Goal: Task Accomplishment & Management: Use online tool/utility

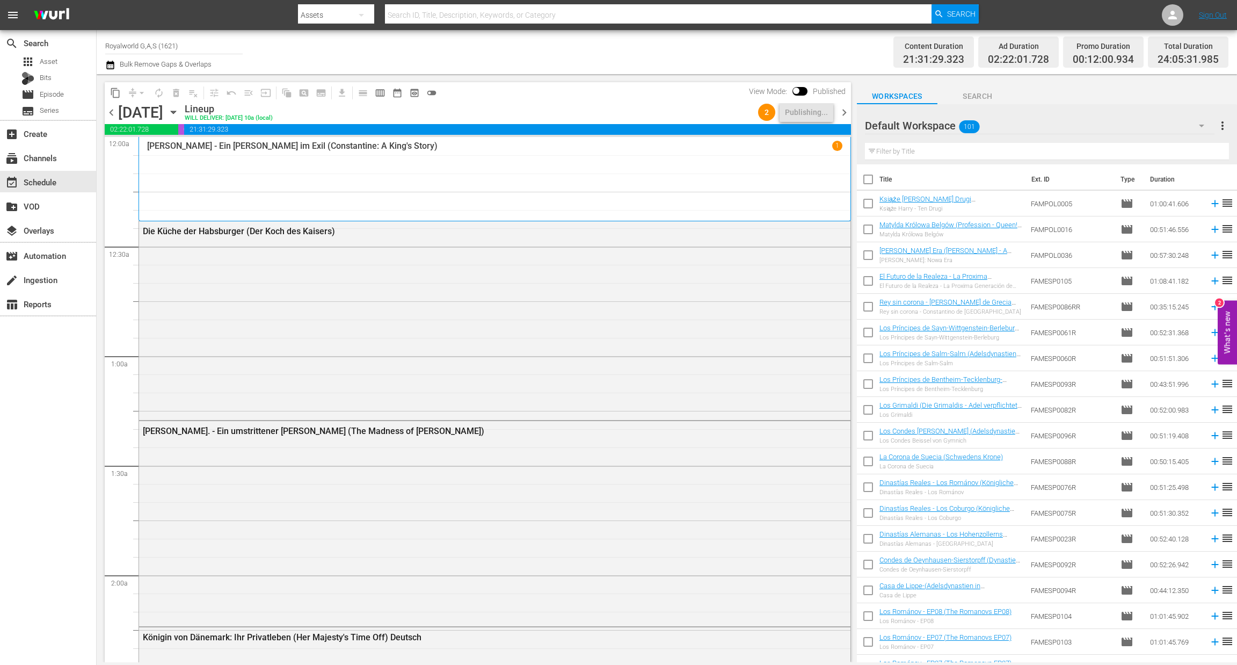
scroll to position [4835, 0]
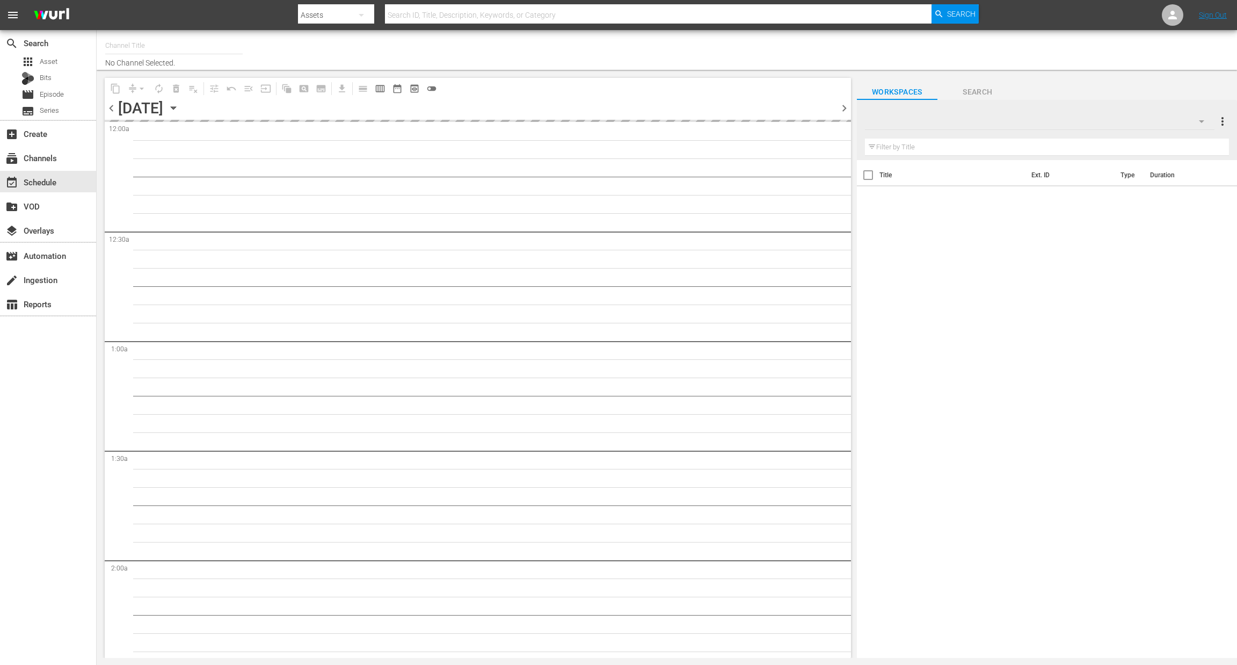
type input "Royalworld G,A,S (1621)"
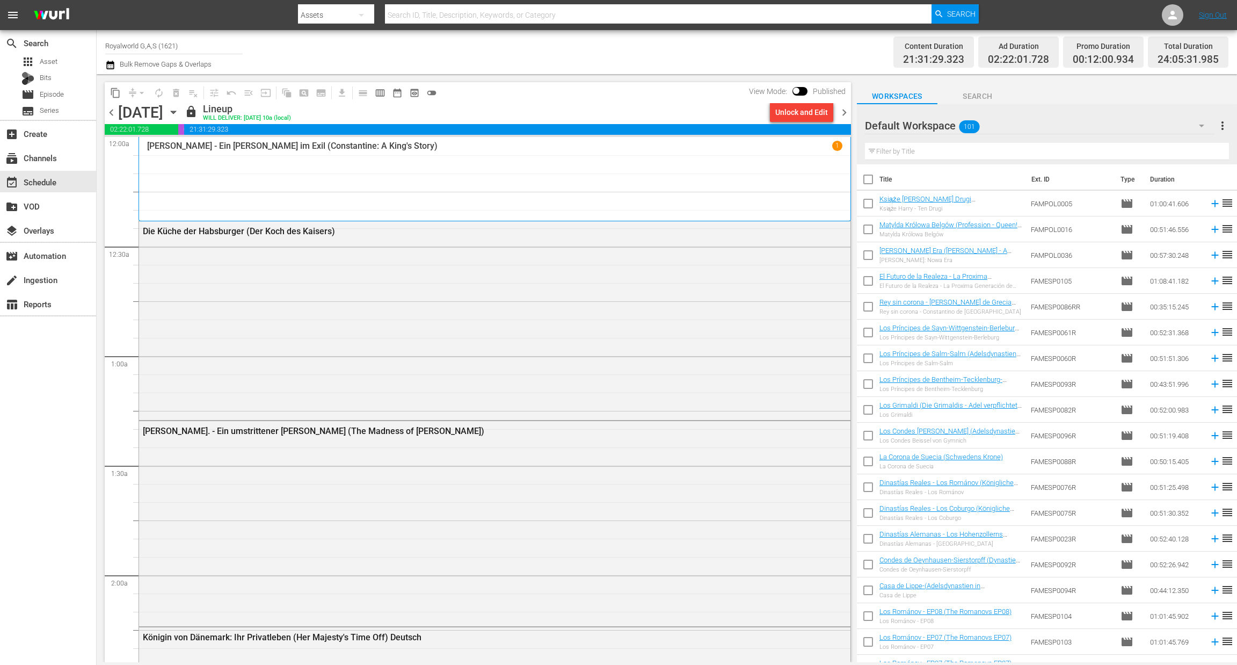
click at [842, 111] on span "chevron_right" at bounding box center [843, 112] width 13 height 13
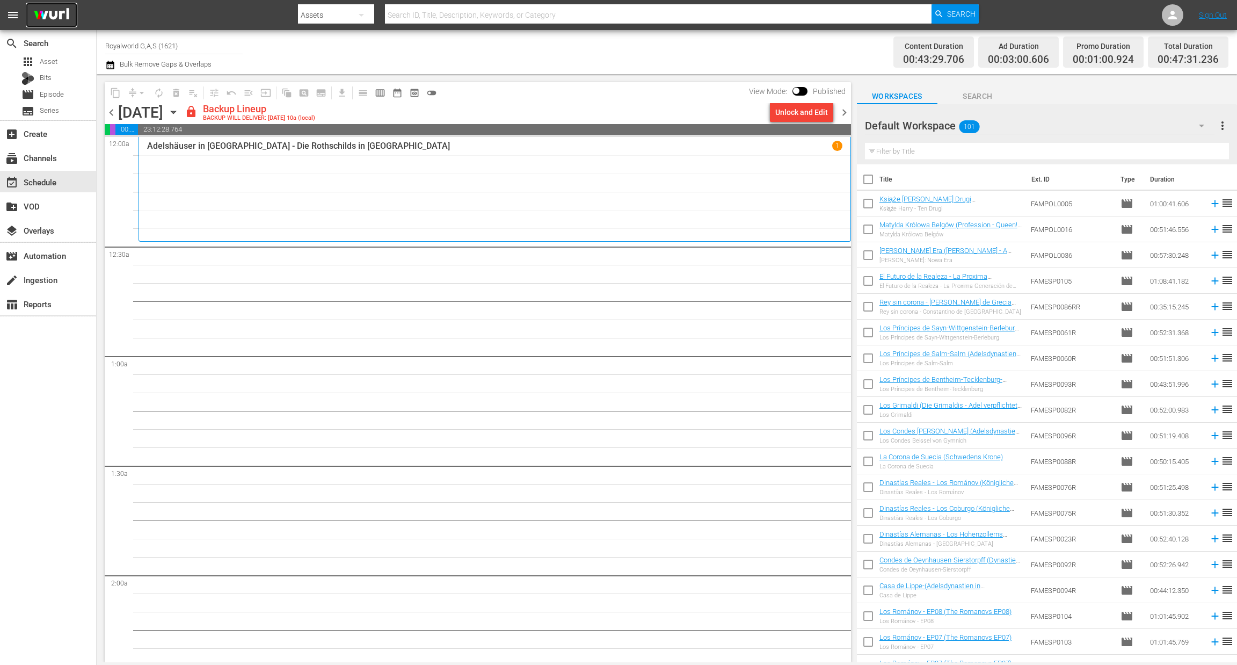
click at [57, 14] on img at bounding box center [52, 15] width 52 height 25
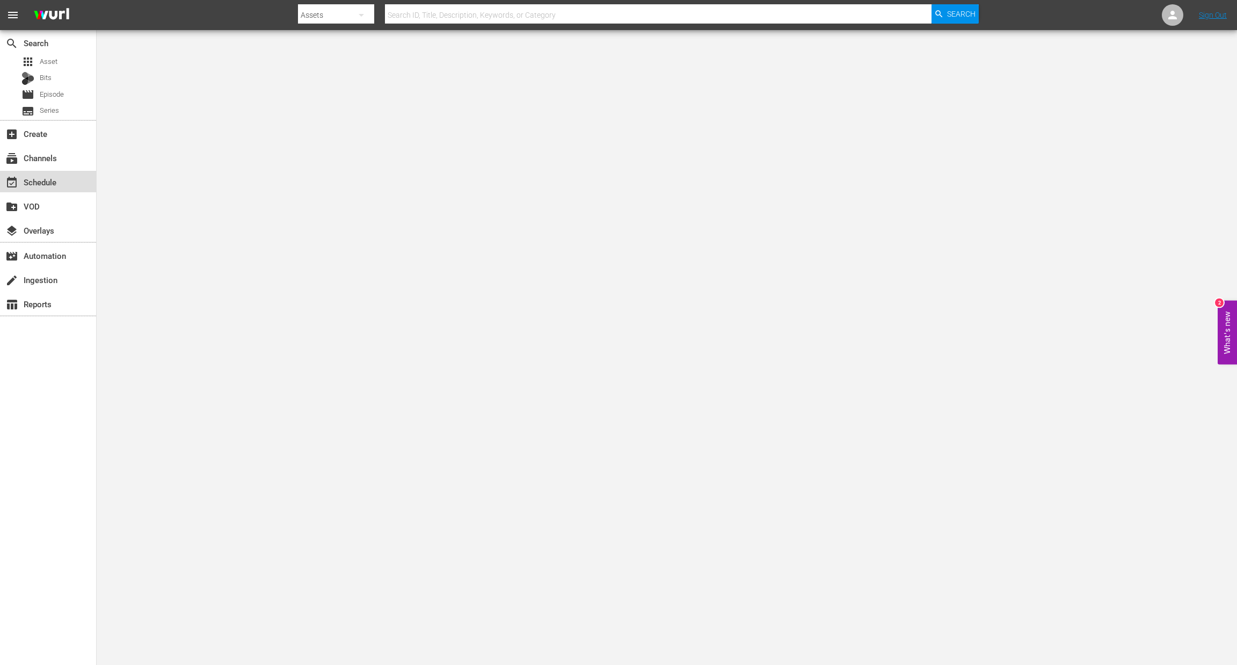
click at [46, 191] on div "event_available Schedule" at bounding box center [48, 181] width 96 height 21
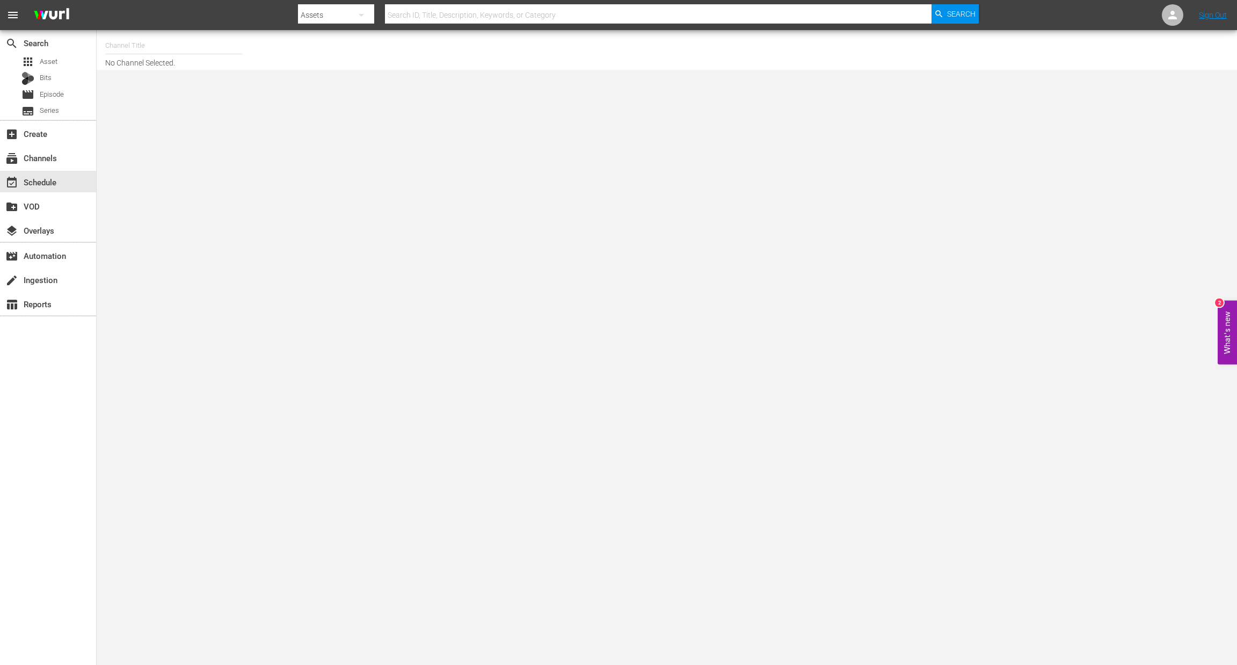
click at [162, 39] on input "text" at bounding box center [173, 46] width 137 height 26
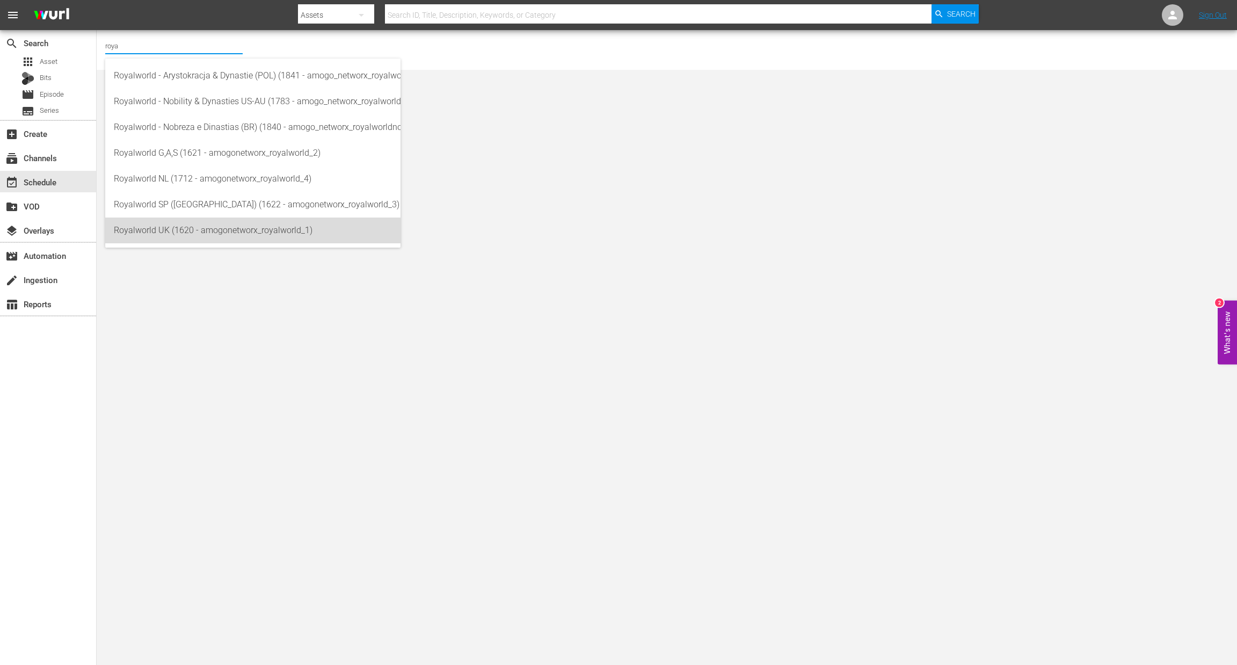
click at [150, 236] on div "Royalworld UK (1620 - amogonetworx_royalworld_1)" at bounding box center [253, 230] width 278 height 26
type input "Royalworld UK (1620 - amogonetworx_royalworld_1)"
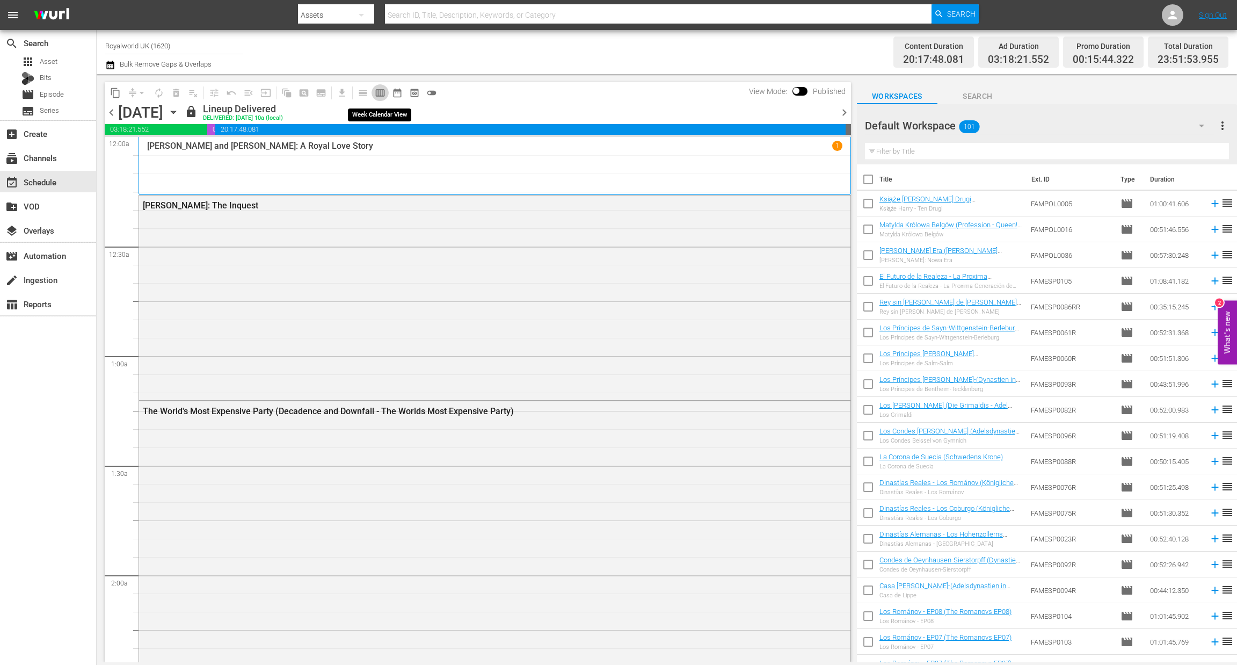
click at [375, 91] on span "calendar_view_week_outlined" at bounding box center [380, 93] width 11 height 11
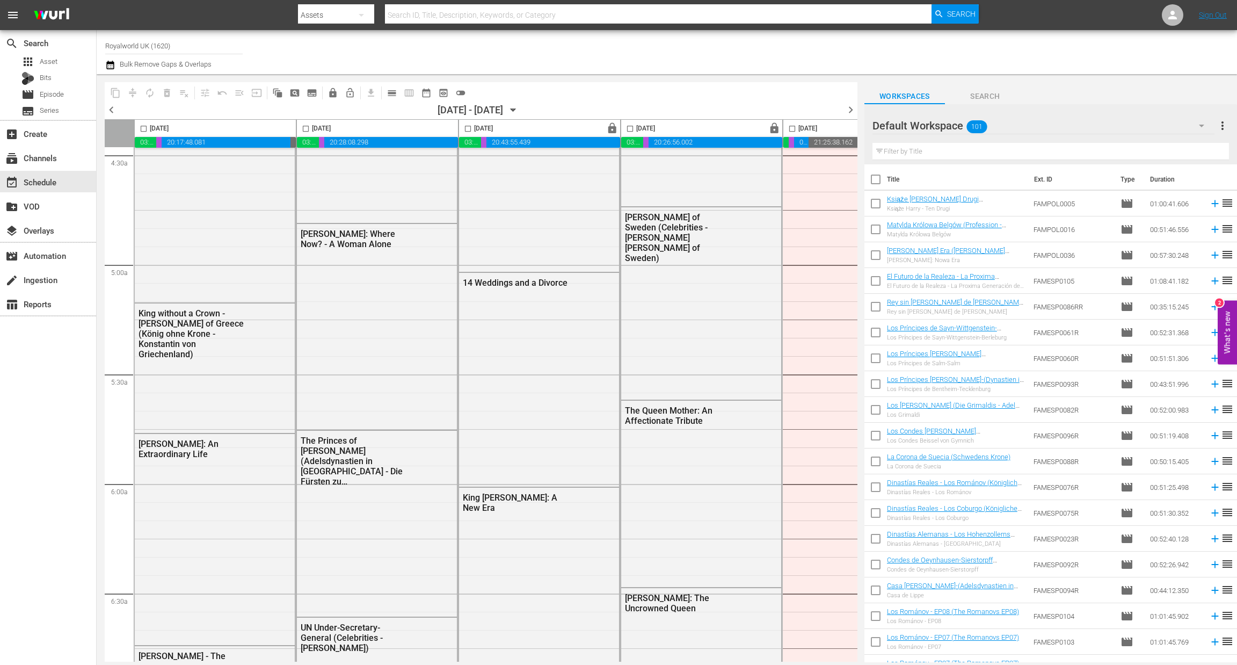
scroll to position [1208, 0]
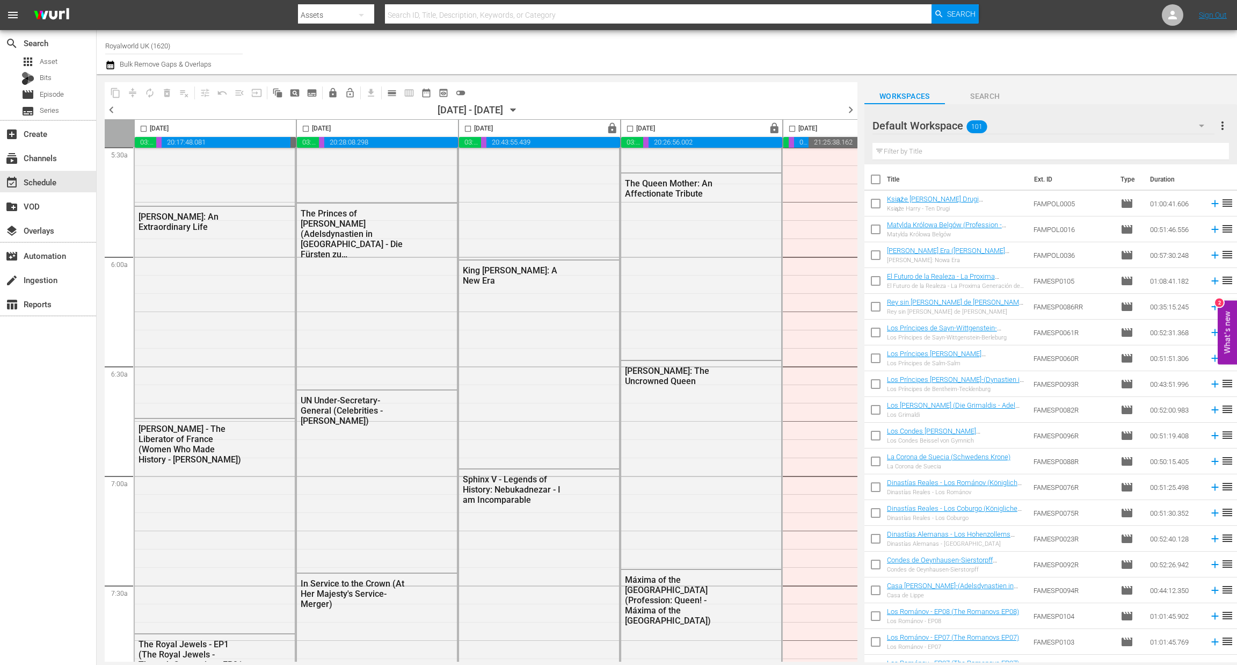
click at [111, 112] on span "chevron_left" at bounding box center [111, 109] width 13 height 13
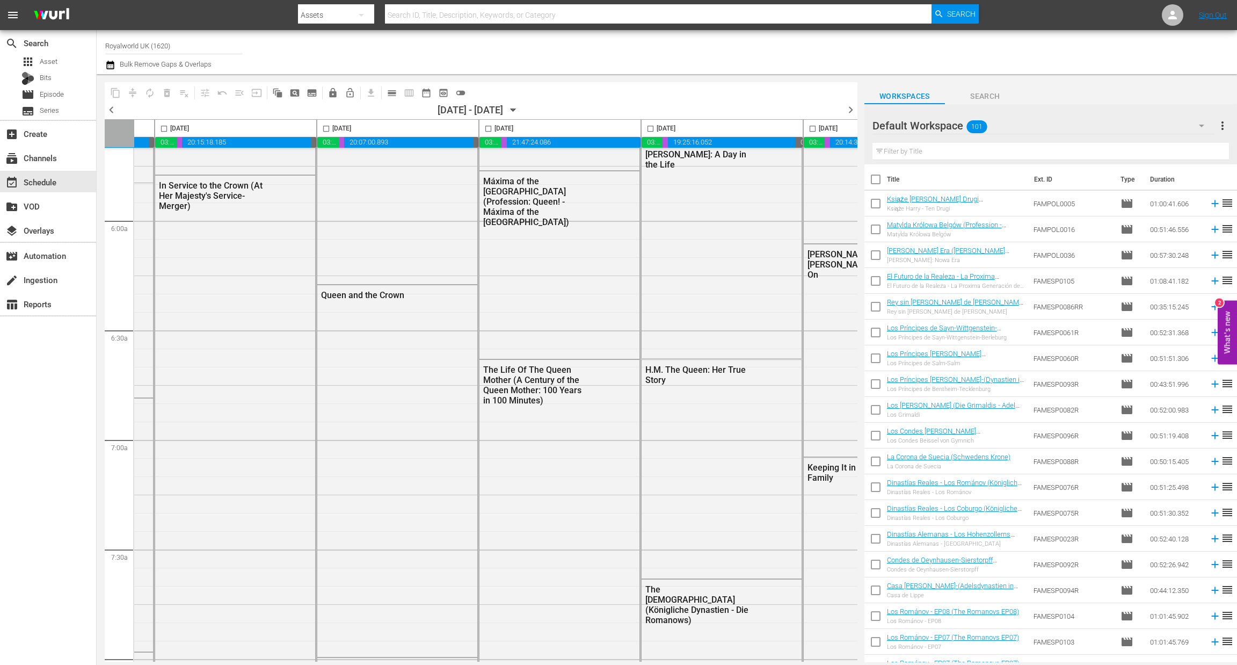
scroll to position [1244, 313]
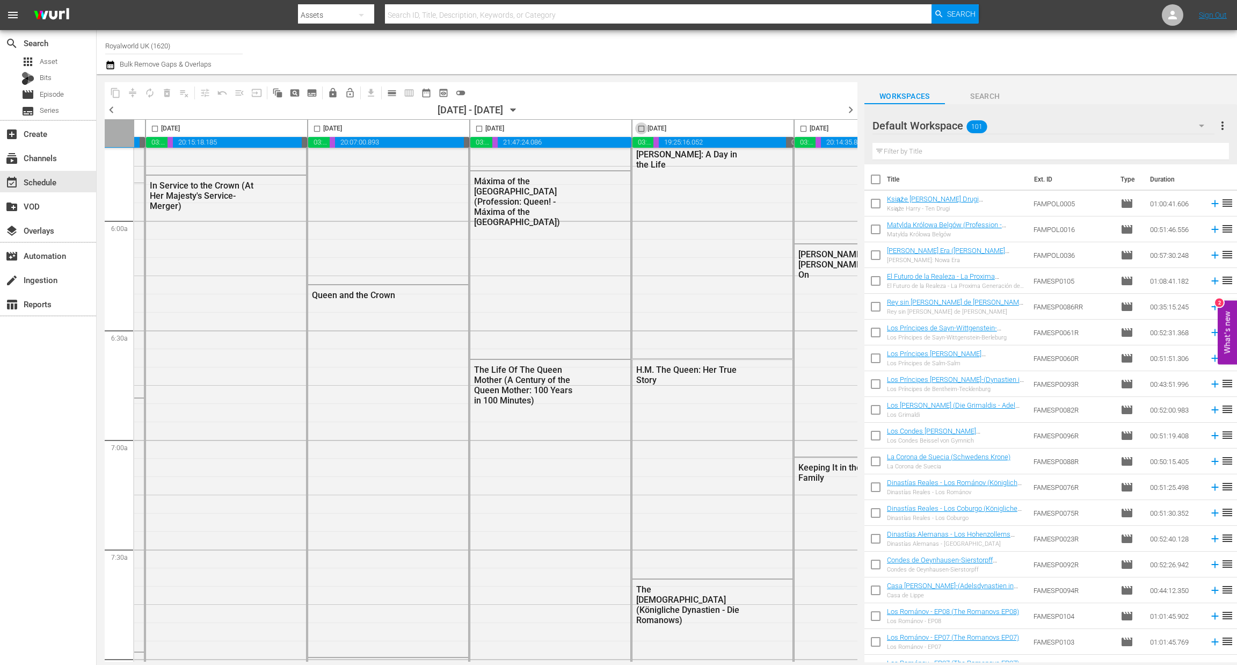
click at [640, 129] on input "checkbox" at bounding box center [641, 131] width 12 height 12
checkbox input "true"
click at [114, 92] on span "content_copy" at bounding box center [115, 93] width 11 height 11
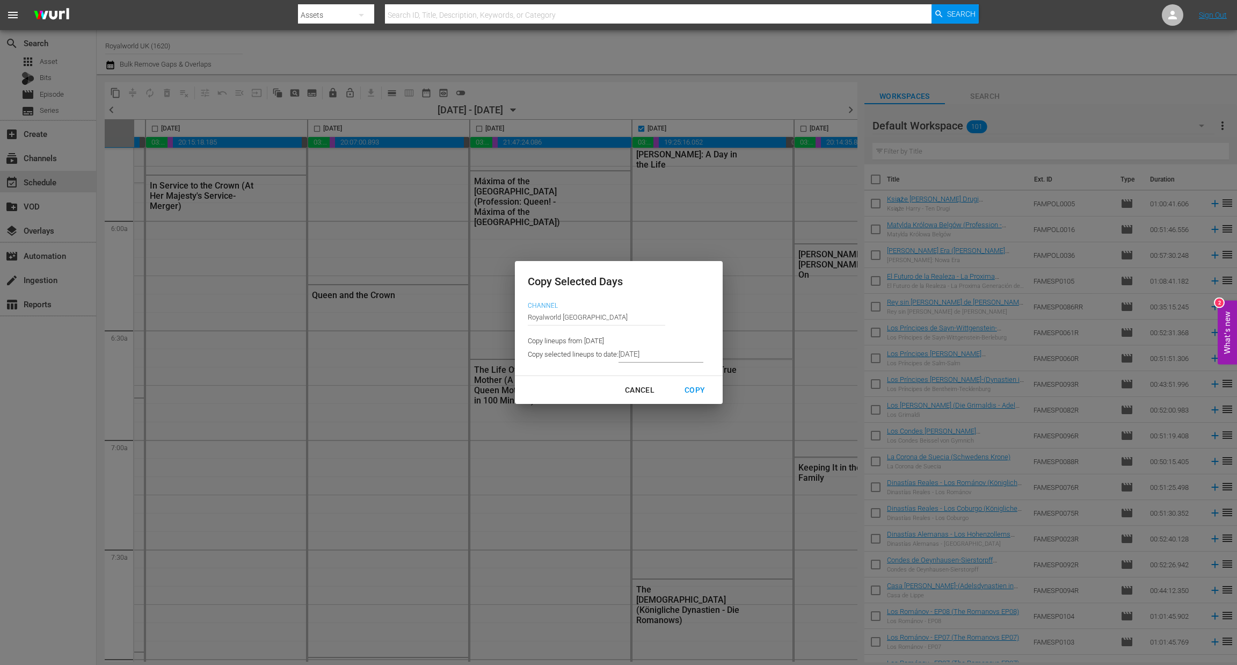
click at [652, 358] on input "8/20/2025" at bounding box center [660, 354] width 85 height 16
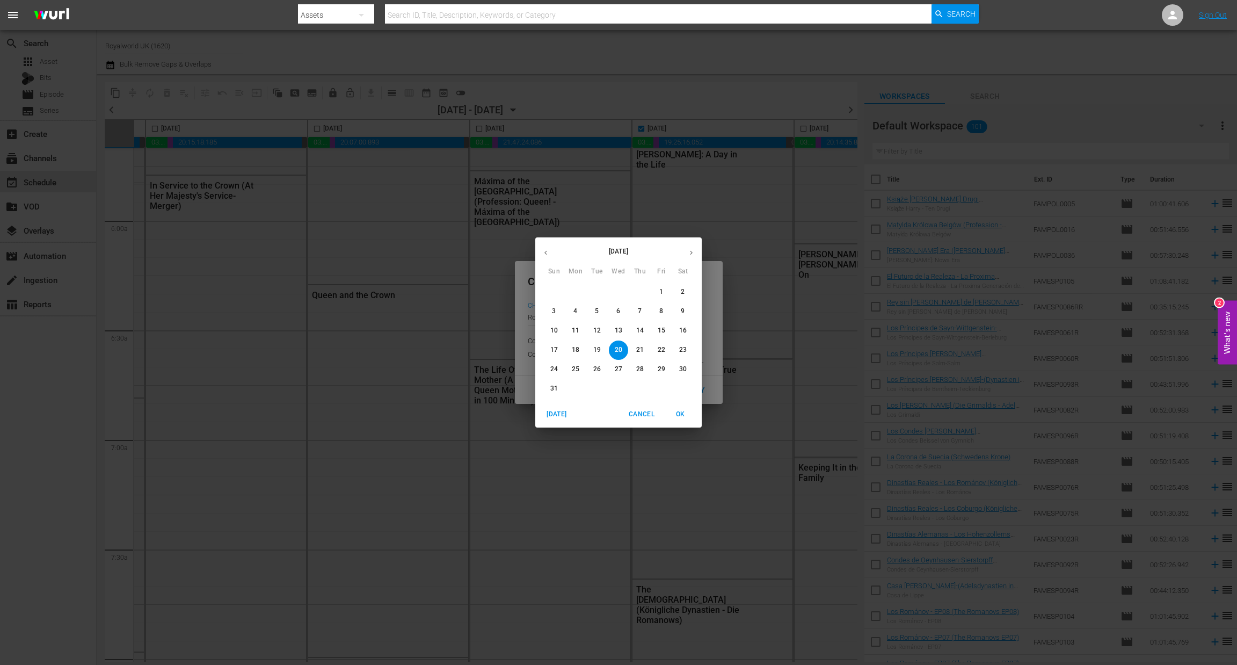
click at [556, 370] on p "24" at bounding box center [554, 369] width 8 height 9
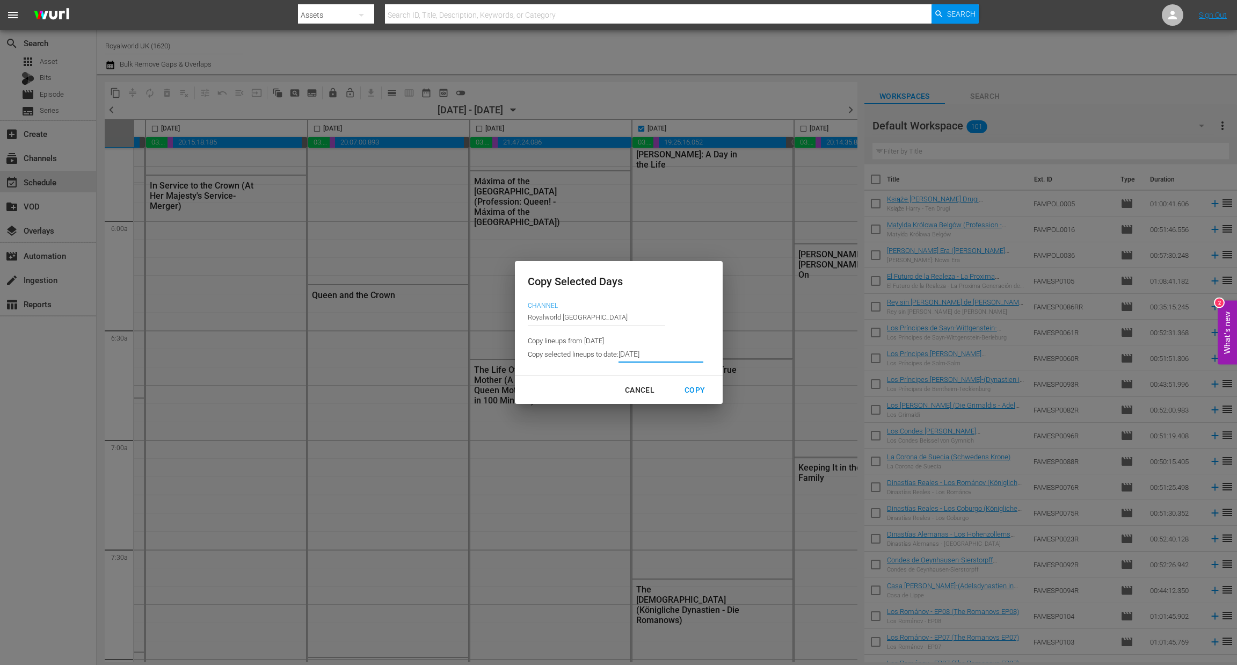
click at [690, 391] on div "Copy" at bounding box center [695, 389] width 38 height 13
type input "8/18/2025"
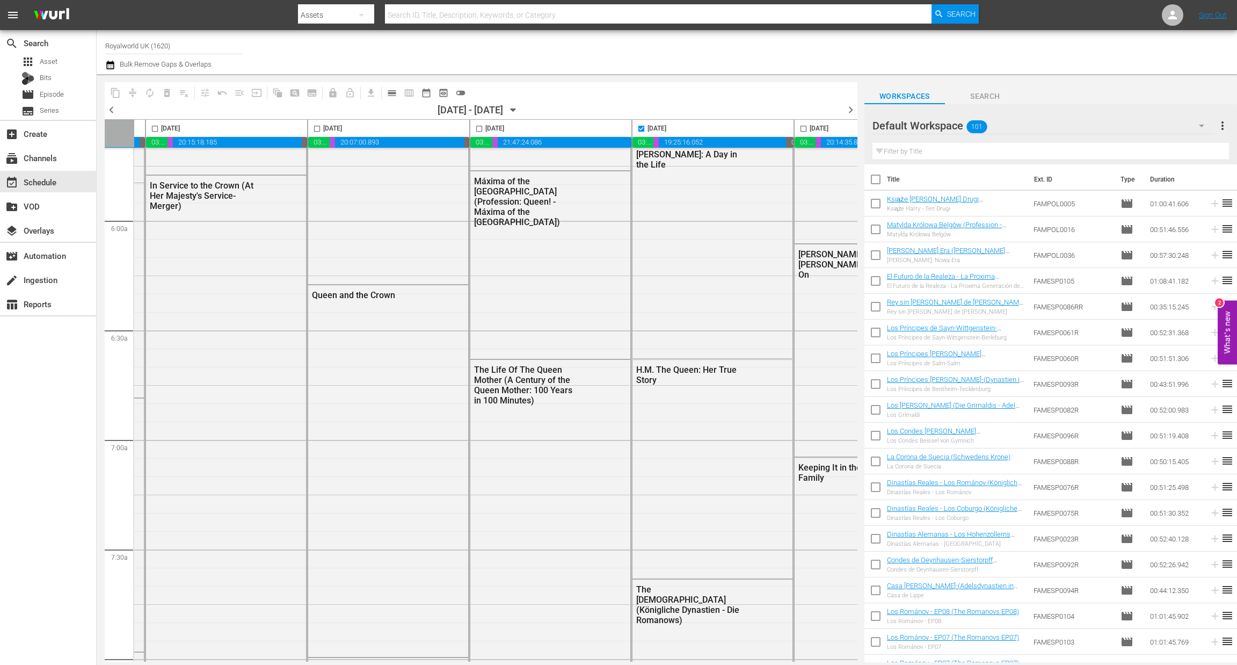
checkbox input "false"
click at [852, 112] on span "chevron_right" at bounding box center [850, 109] width 13 height 13
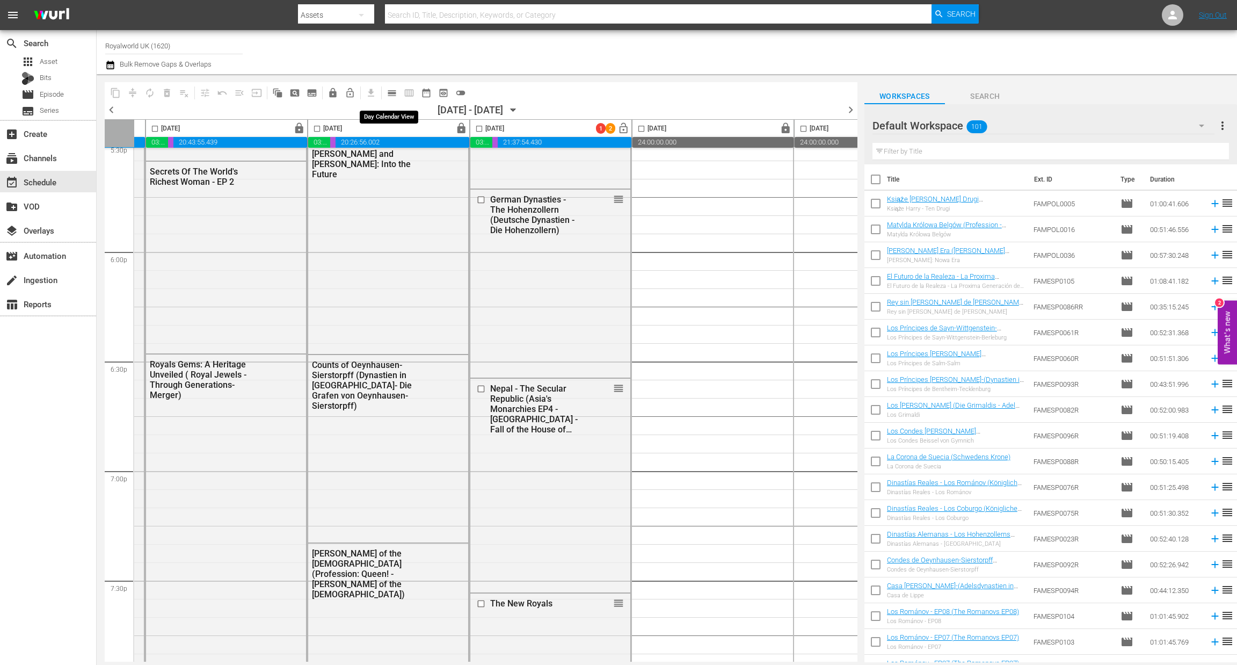
scroll to position [1171, 313]
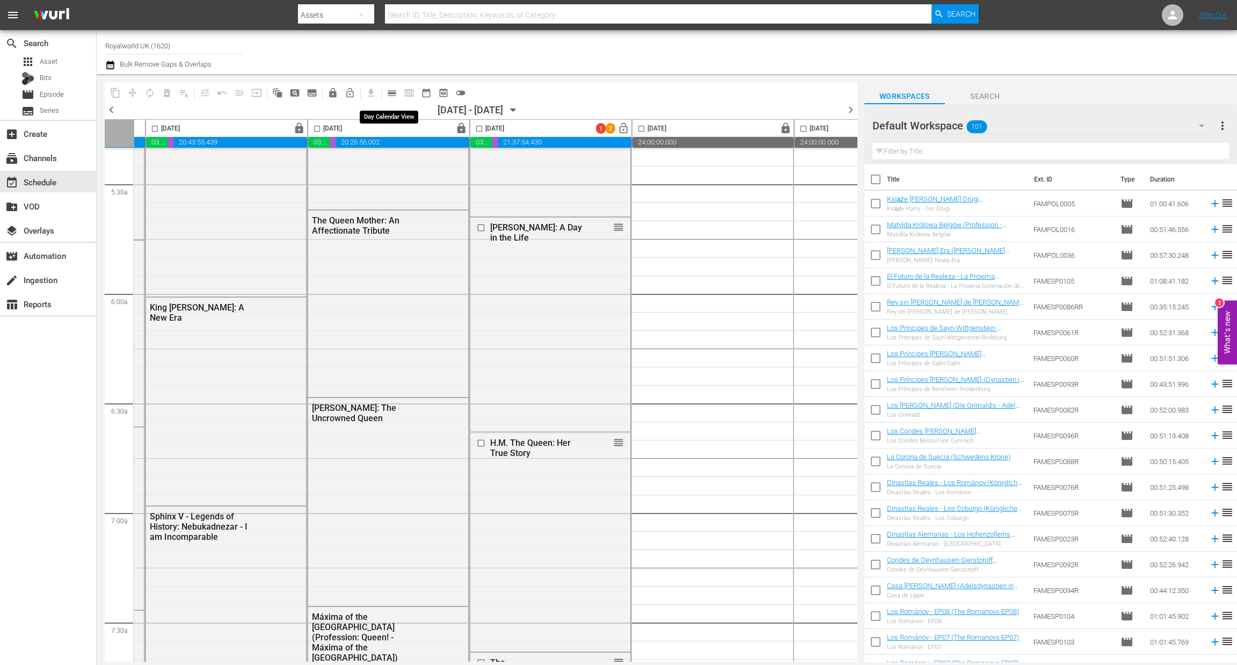
click at [395, 91] on span "calendar_view_day_outlined" at bounding box center [392, 93] width 11 height 11
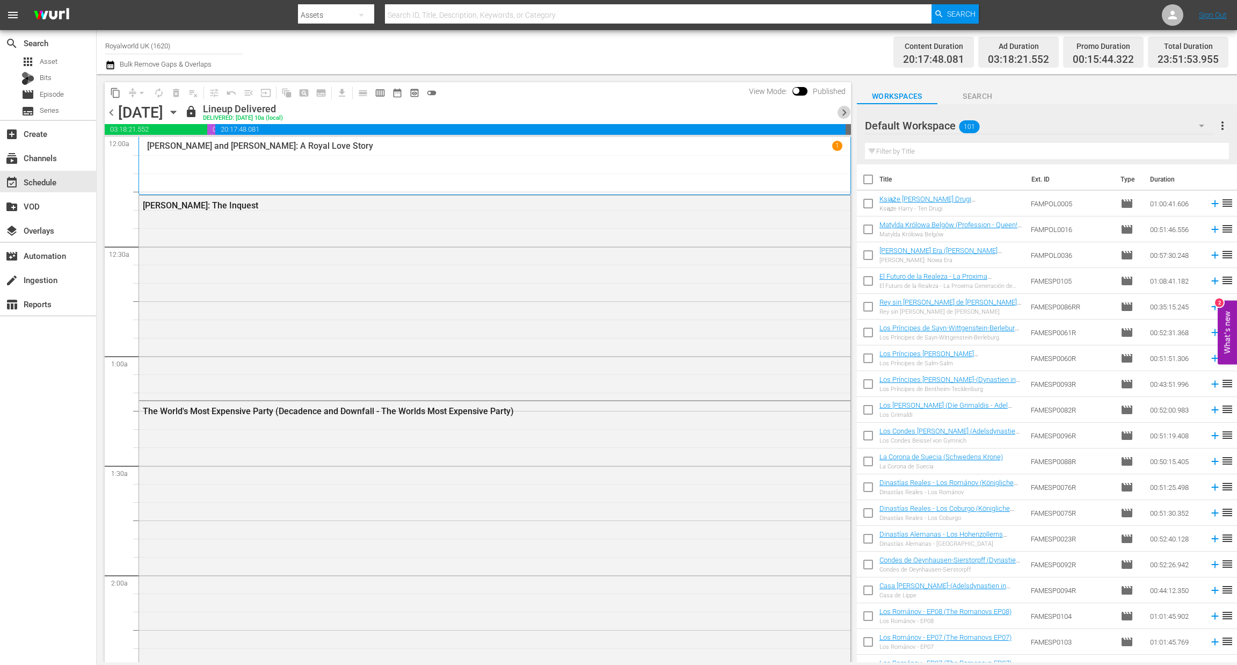
click at [842, 113] on span "chevron_right" at bounding box center [843, 112] width 13 height 13
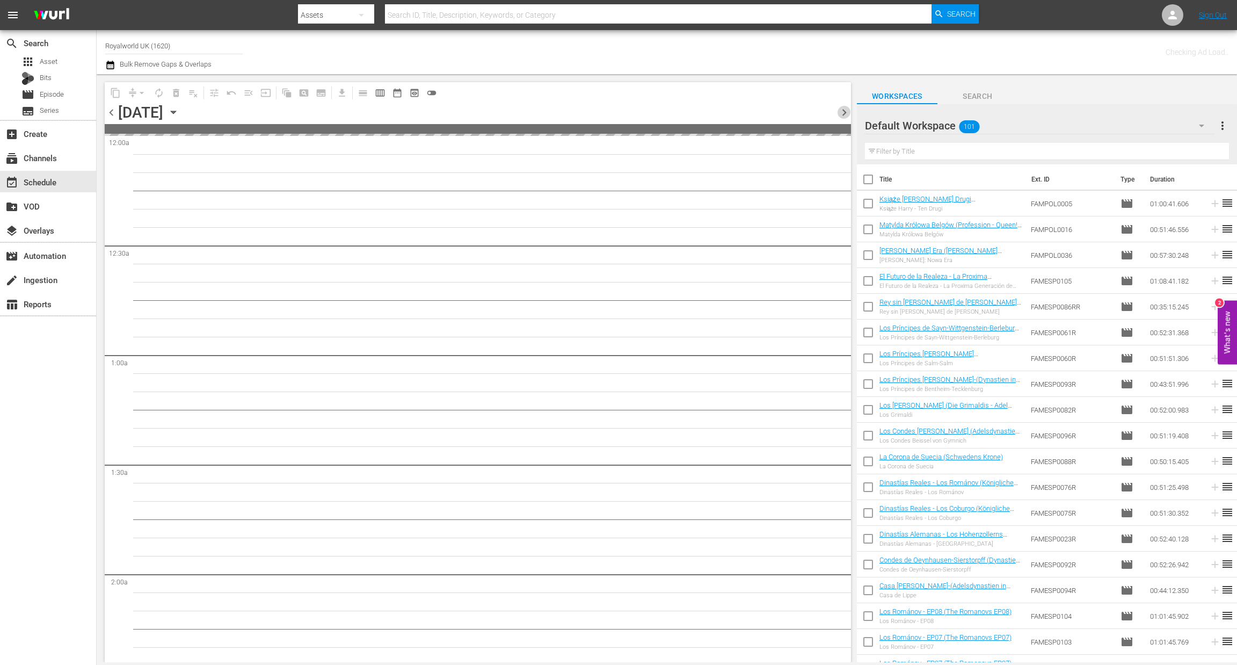
click at [842, 113] on span "chevron_right" at bounding box center [843, 112] width 13 height 13
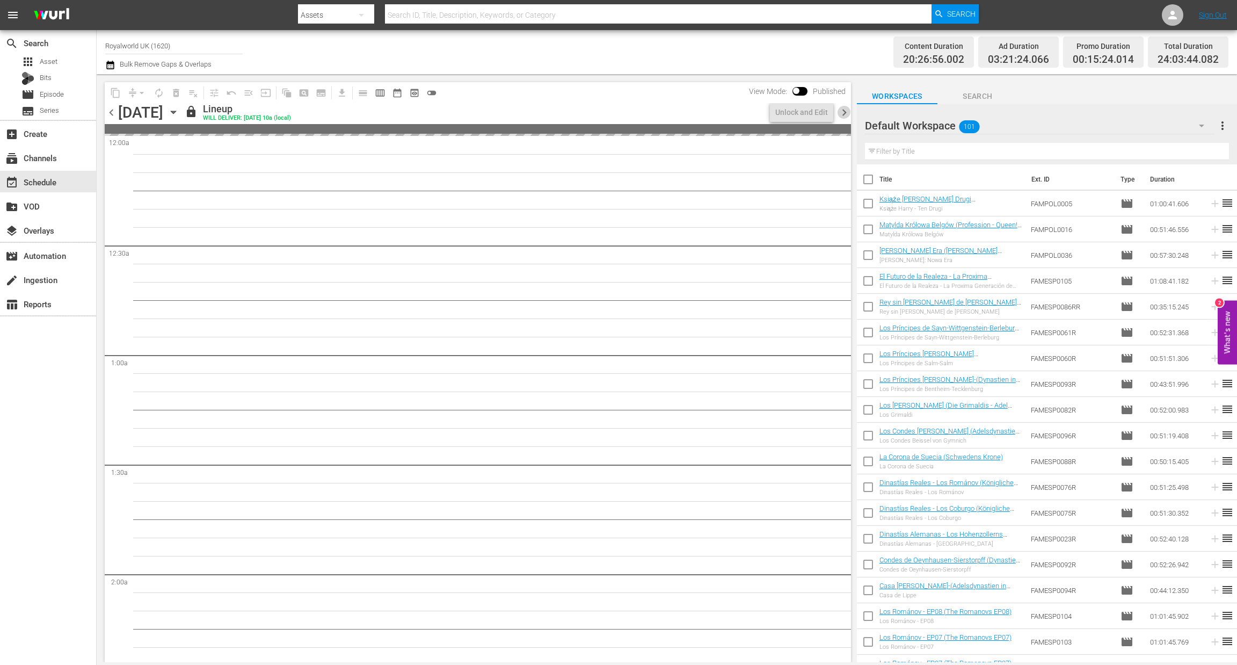
click at [842, 113] on span "chevron_right" at bounding box center [843, 112] width 13 height 13
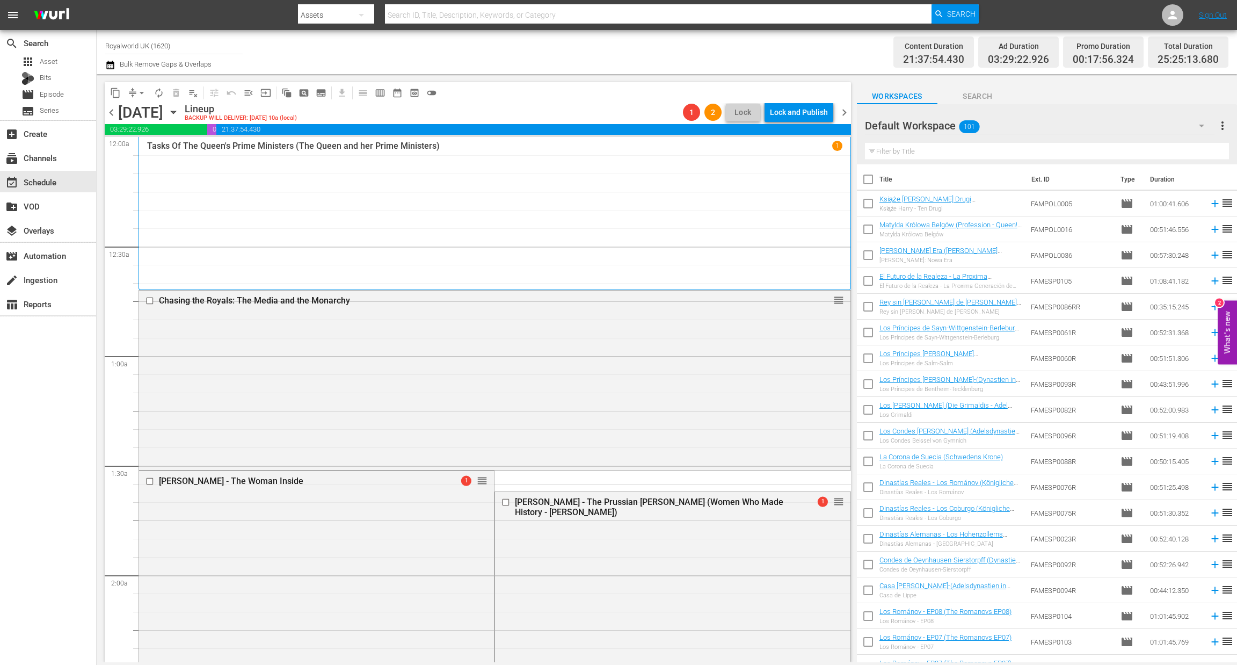
scroll to position [26, 0]
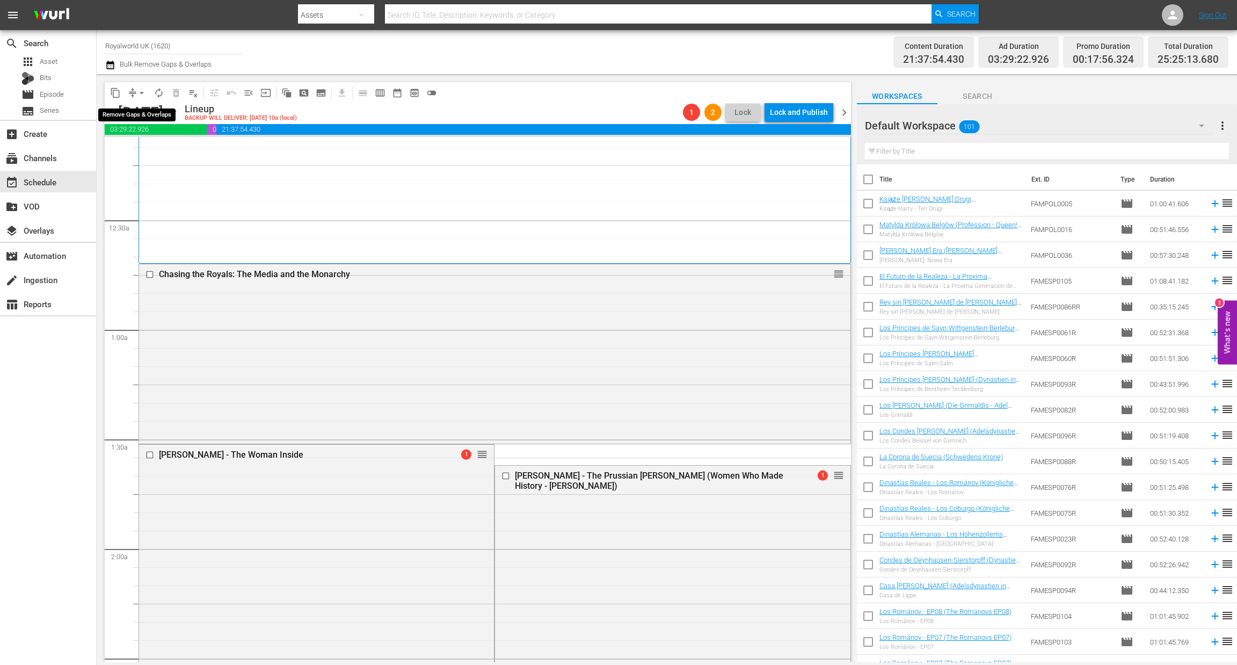
click at [143, 90] on span "arrow_drop_down" at bounding box center [141, 93] width 11 height 11
click at [140, 147] on li "Align to End of Previous Day" at bounding box center [142, 150] width 113 height 18
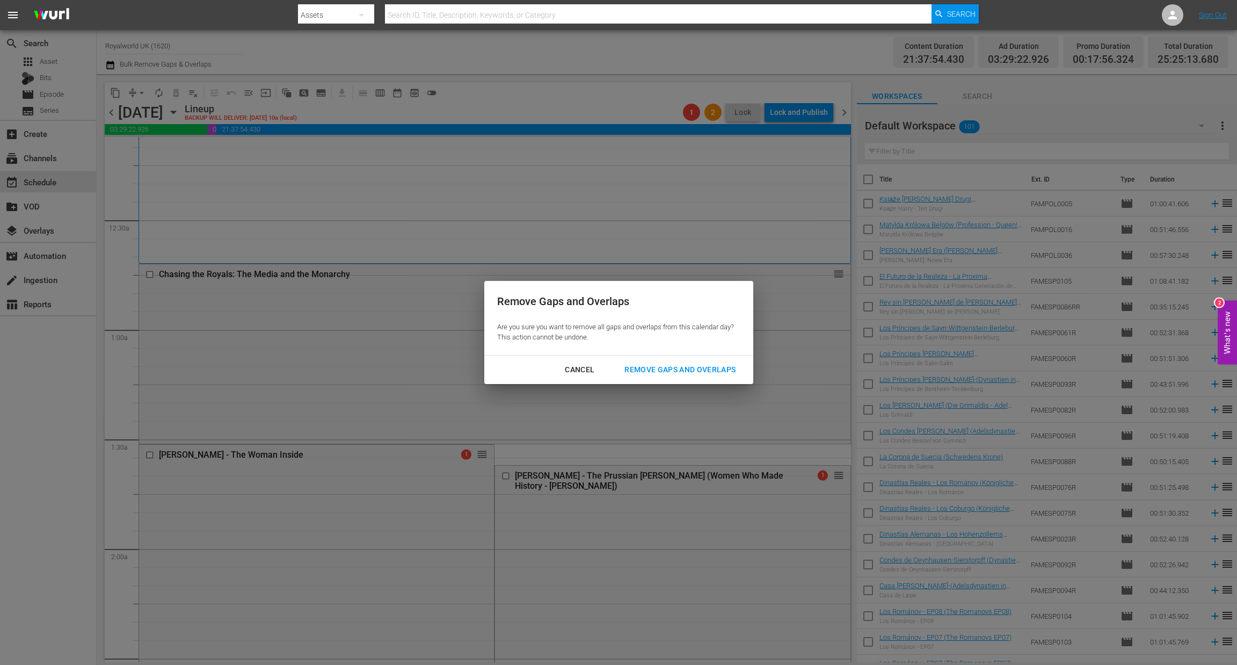
click at [664, 371] on div "Remove Gaps and Overlaps" at bounding box center [680, 369] width 128 height 13
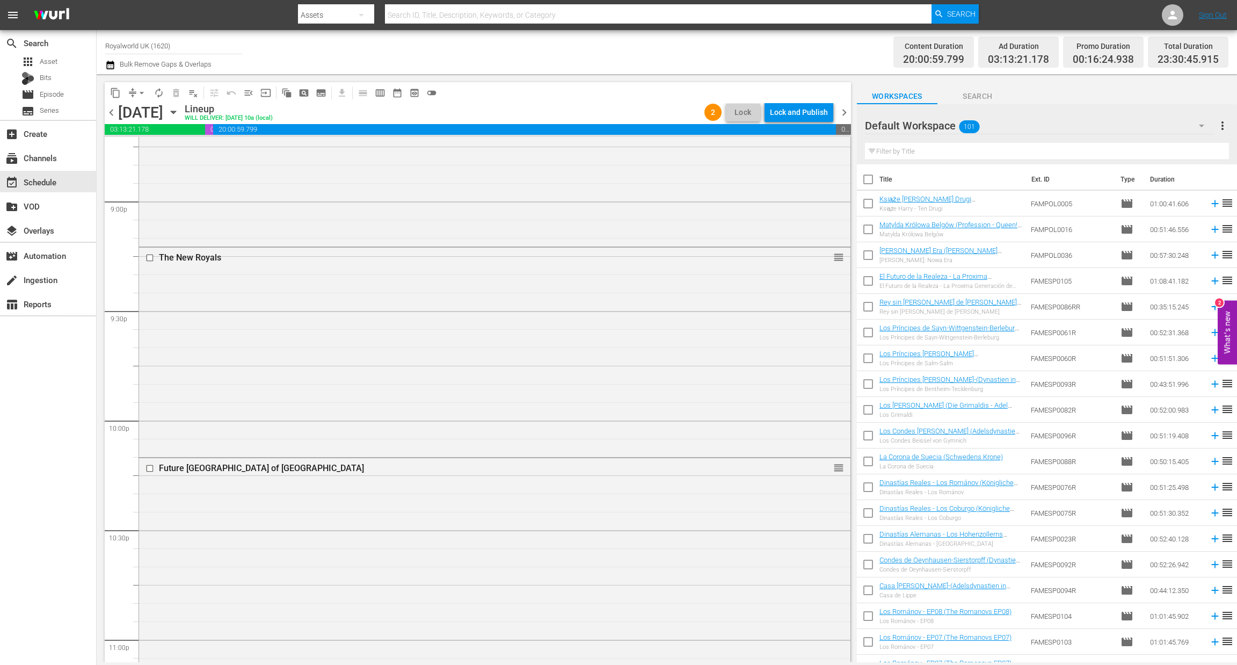
scroll to position [4777, 0]
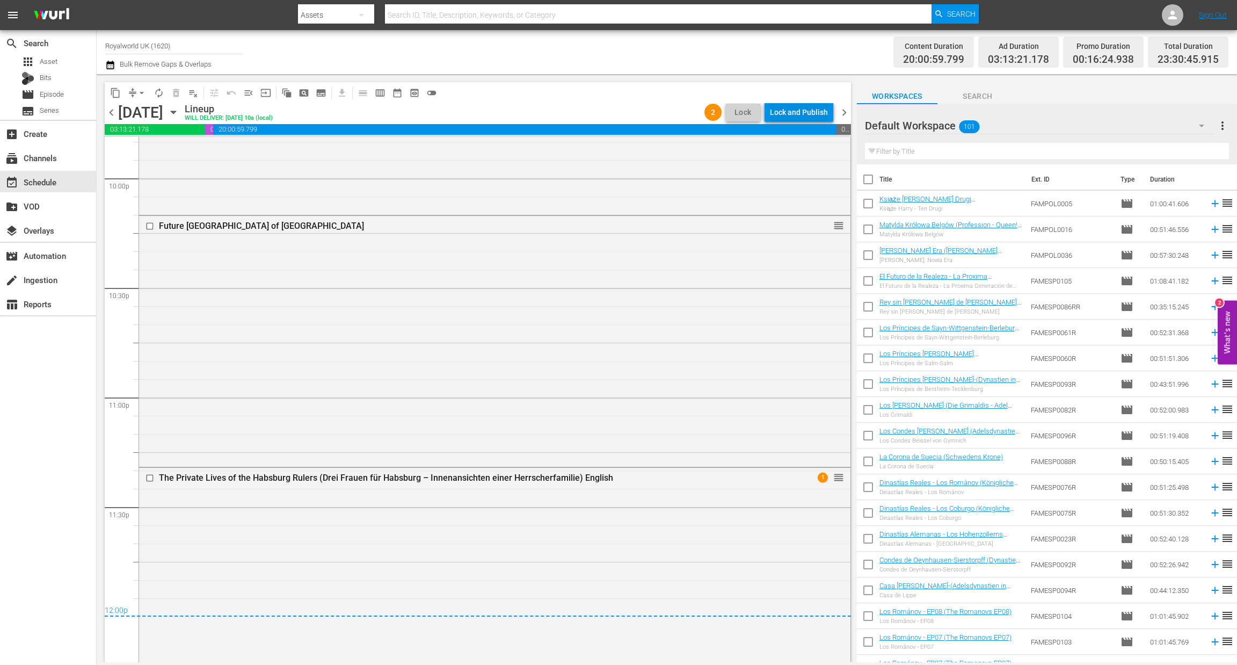
click at [794, 116] on div "Lock and Publish" at bounding box center [799, 112] width 58 height 19
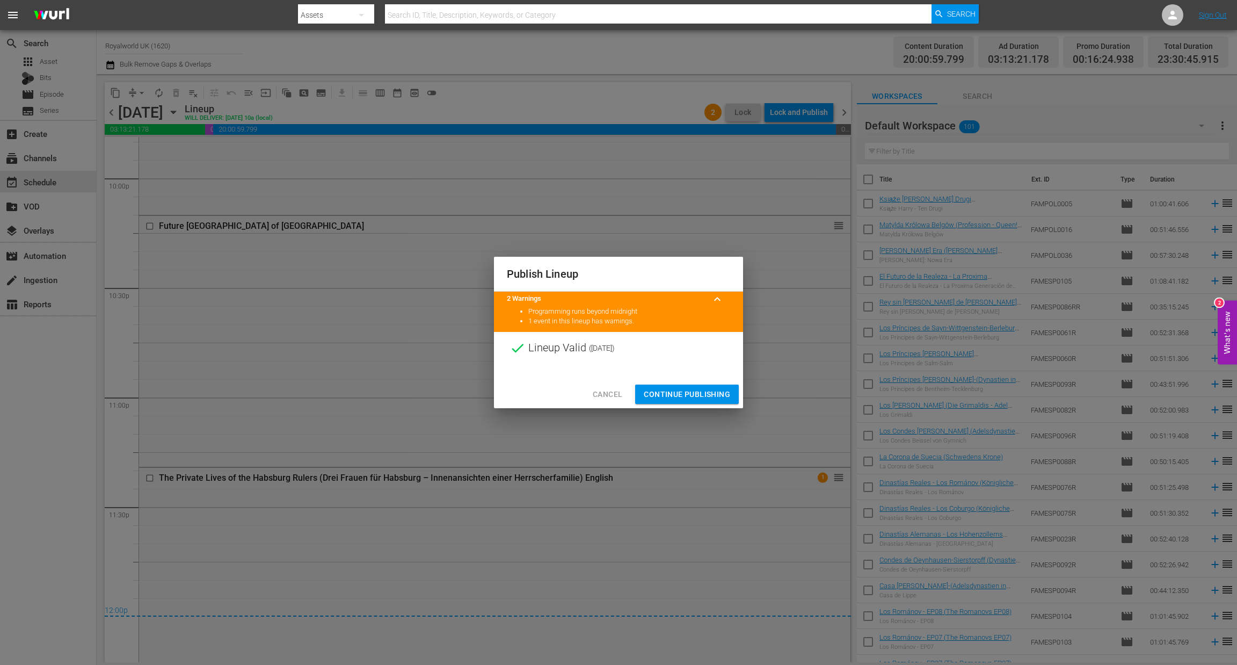
click at [681, 393] on span "Continue Publishing" at bounding box center [687, 394] width 86 height 13
